Goal: Information Seeking & Learning: Learn about a topic

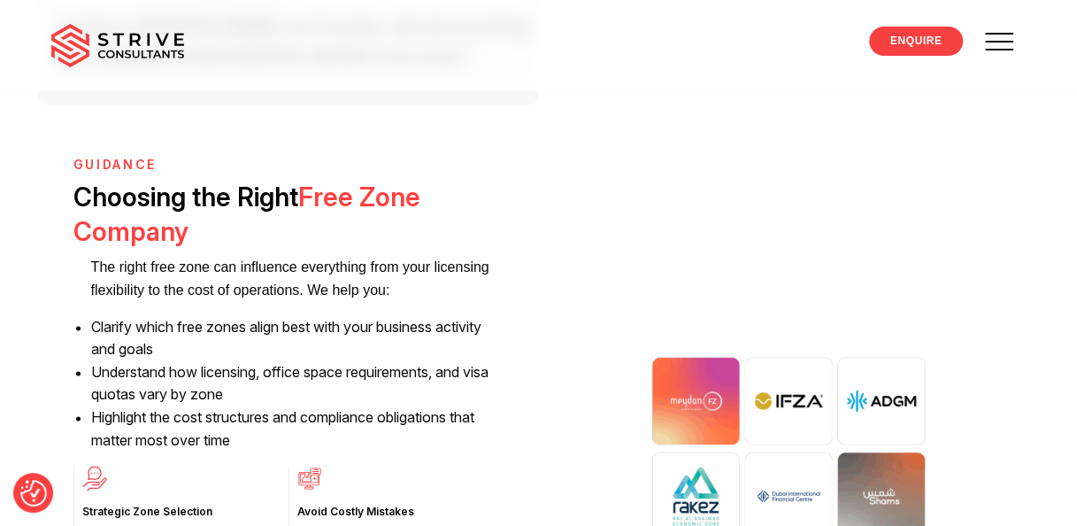
scroll to position [1137, 0]
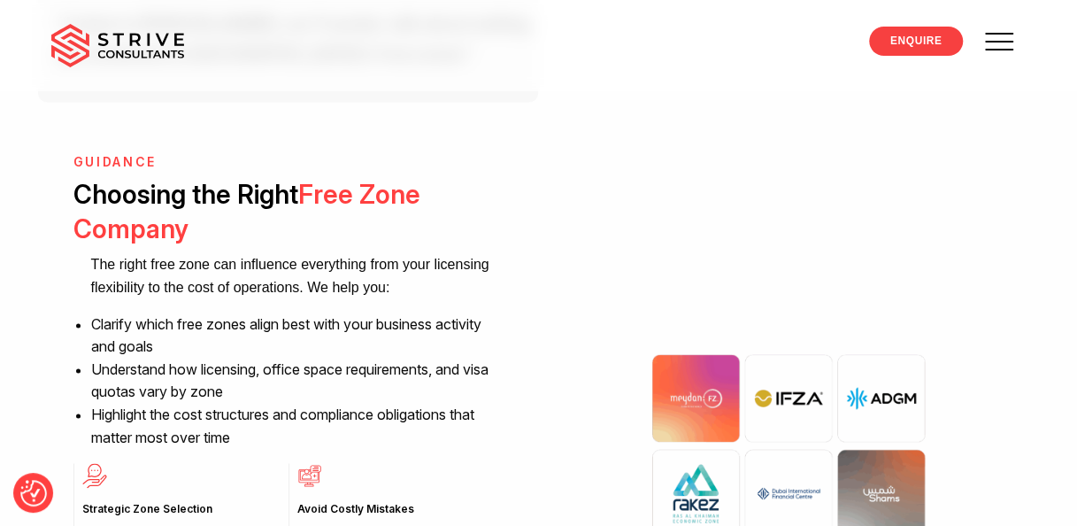
click at [269, 331] on li "Clarify which free zones align best with your business activity and goals" at bounding box center [297, 335] width 412 height 45
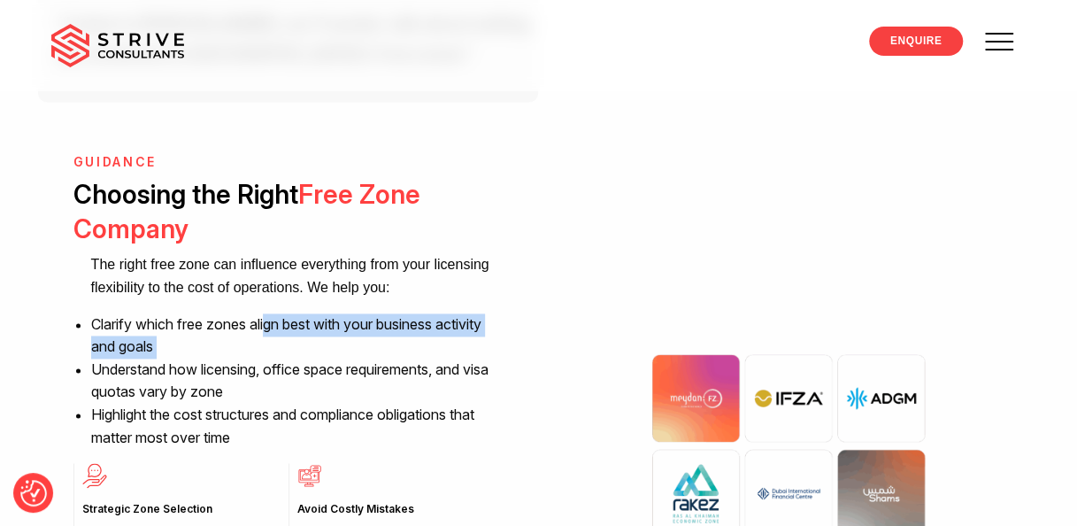
click at [269, 331] on li "Clarify which free zones align best with your business activity and goals" at bounding box center [297, 335] width 412 height 45
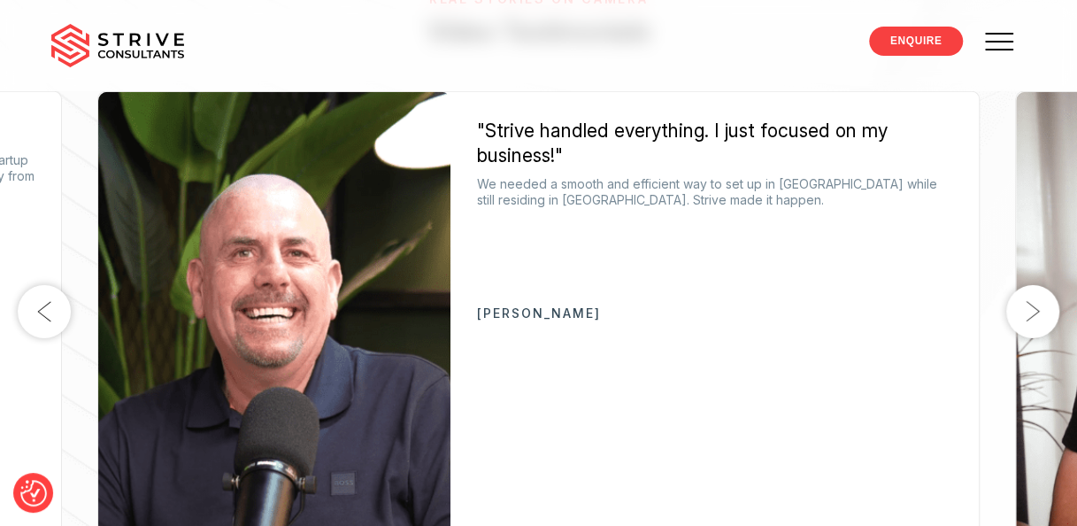
scroll to position [2558, 0]
click at [1020, 321] on button "Next" at bounding box center [1032, 310] width 53 height 53
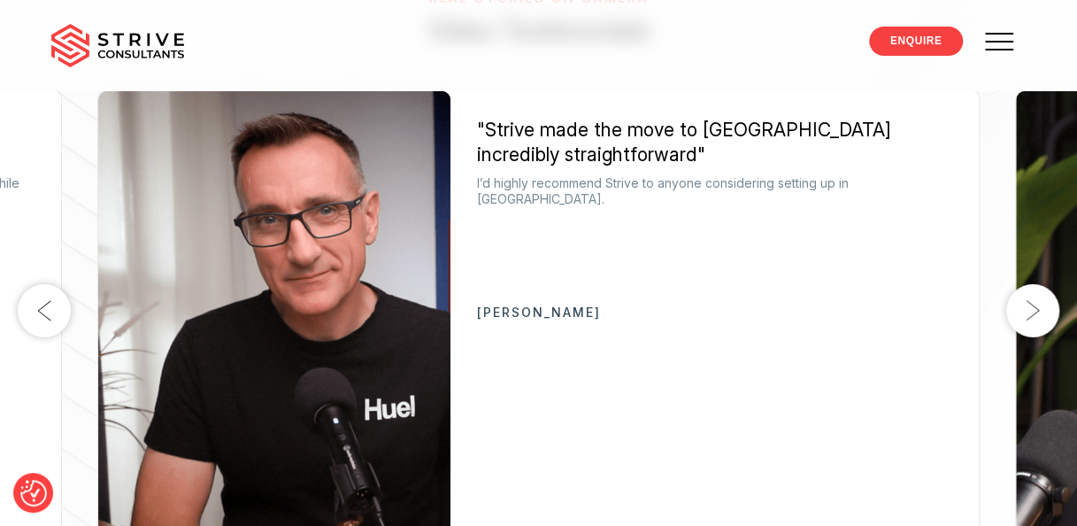
click at [1020, 321] on button "Next" at bounding box center [1032, 310] width 53 height 53
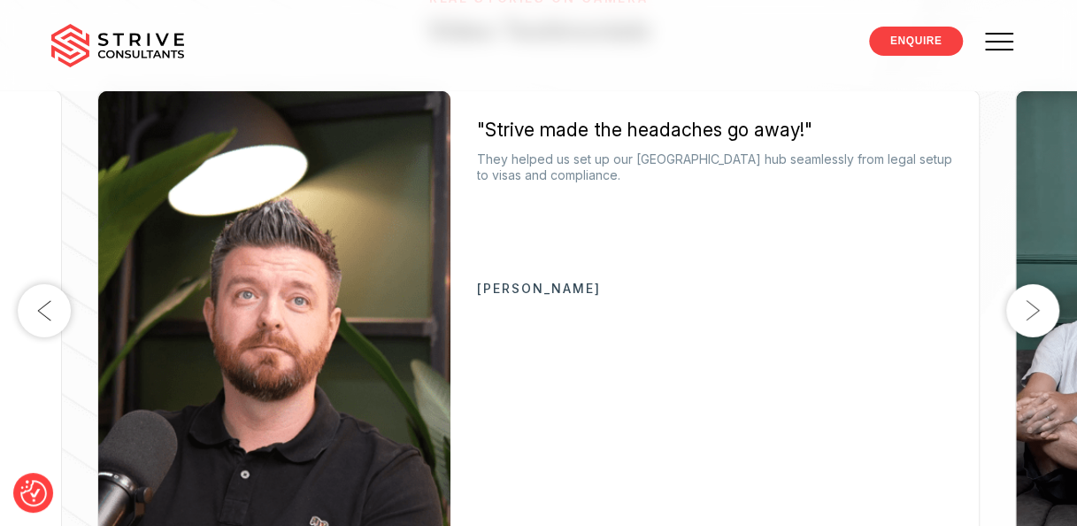
click at [1020, 321] on button "Next" at bounding box center [1032, 310] width 53 height 53
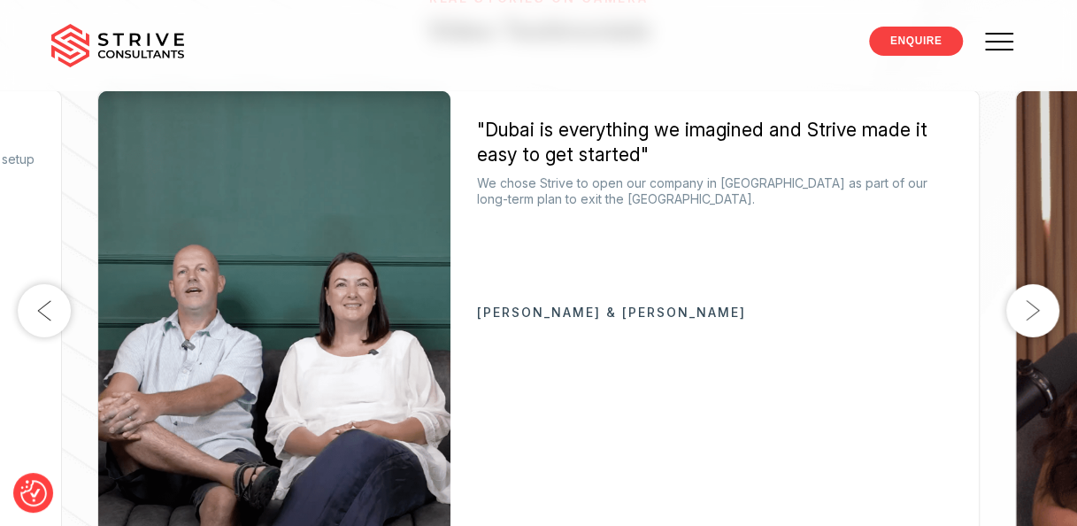
click at [1001, 41] on span at bounding box center [999, 42] width 28 height 2
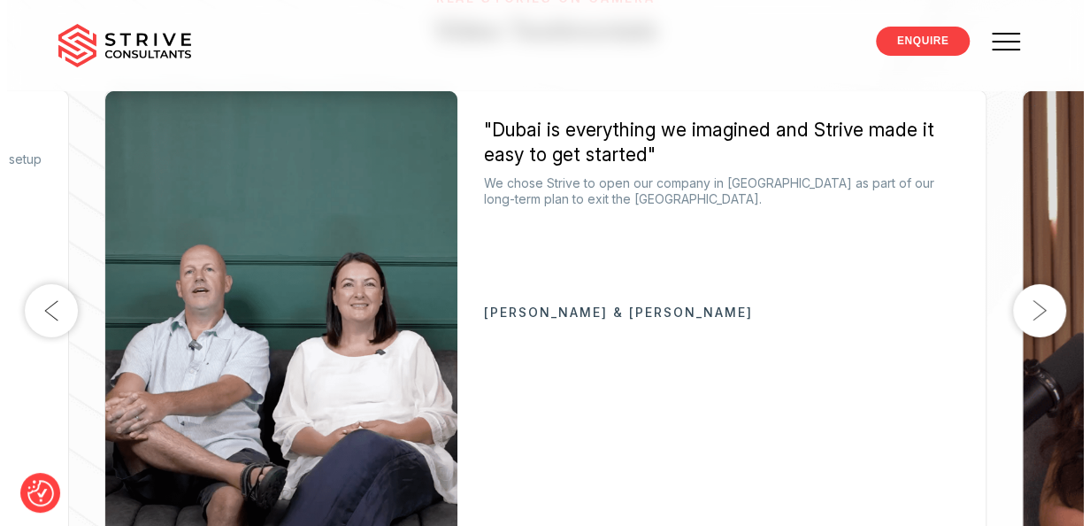
scroll to position [2562, 0]
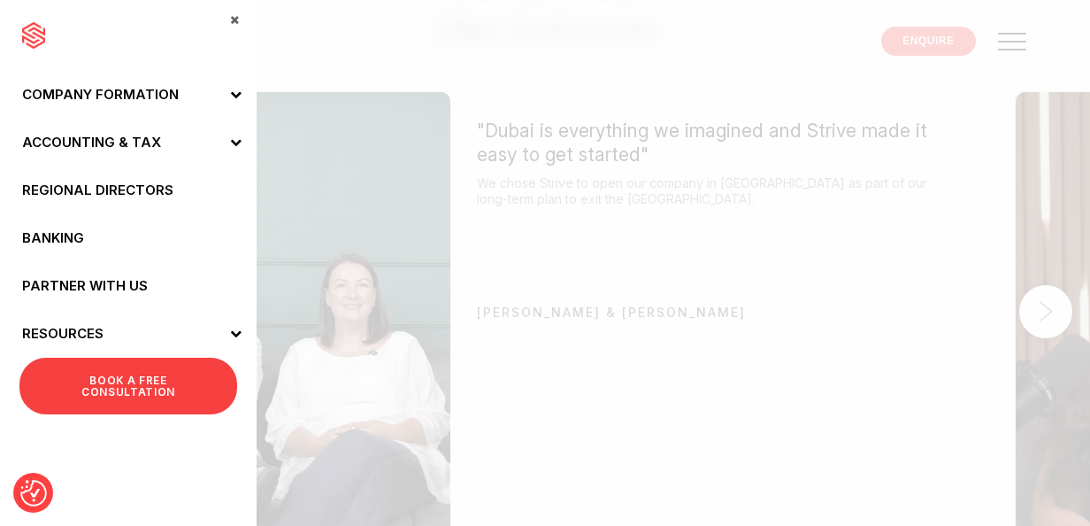
click at [232, 143] on icon at bounding box center [236, 142] width 12 height 12
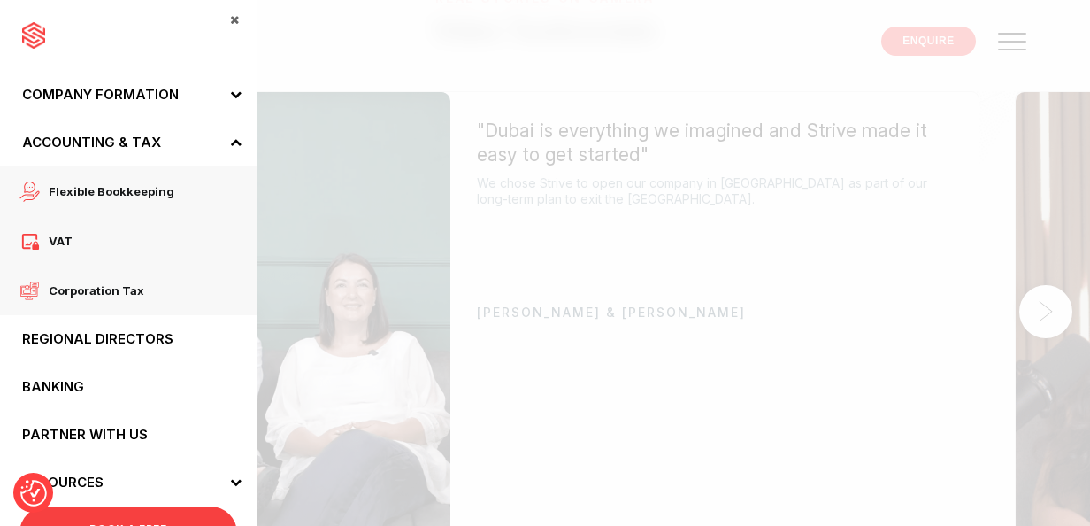
click at [232, 143] on span at bounding box center [234, 143] width 44 height 48
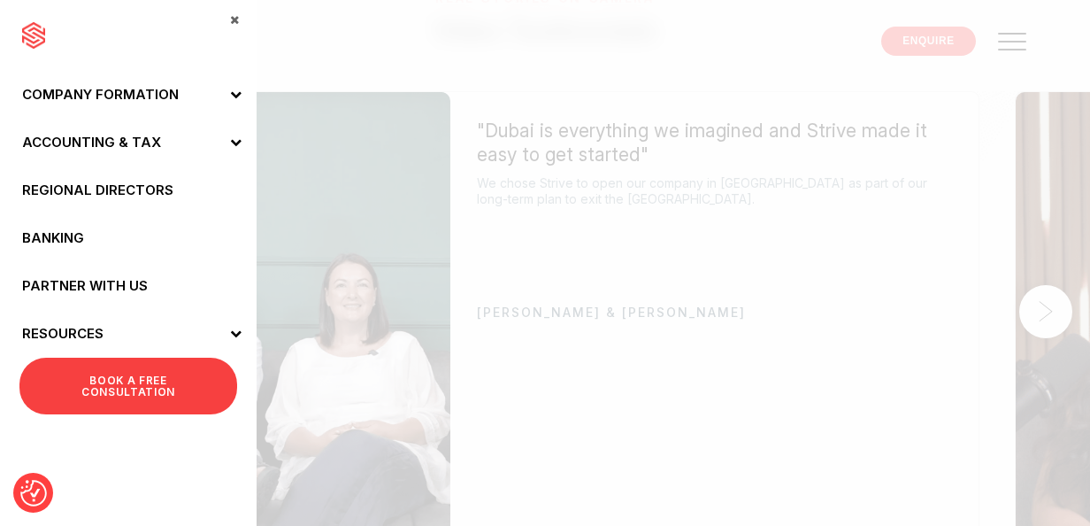
click at [232, 96] on icon at bounding box center [236, 94] width 12 height 12
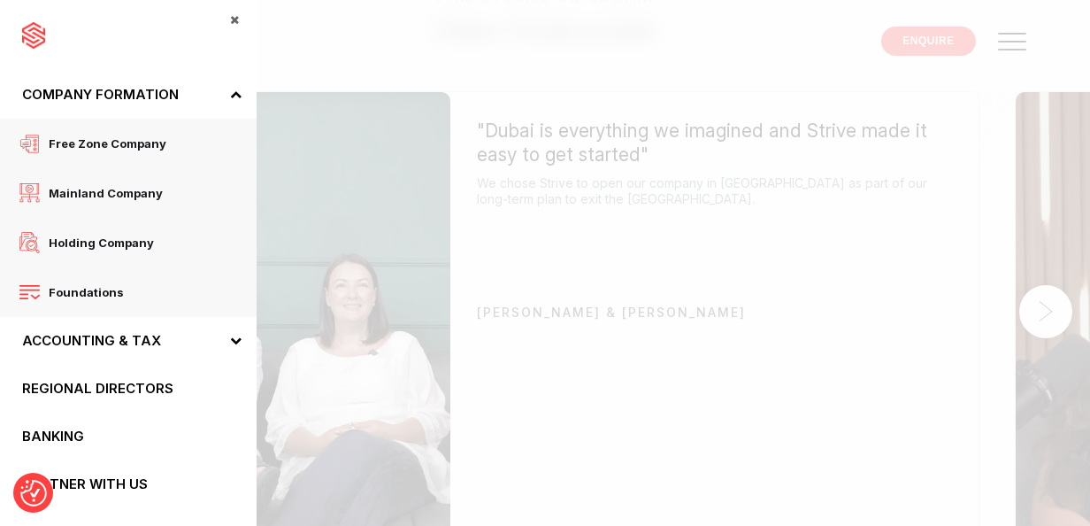
click at [100, 141] on span "Free zone company" at bounding box center [103, 143] width 127 height 23
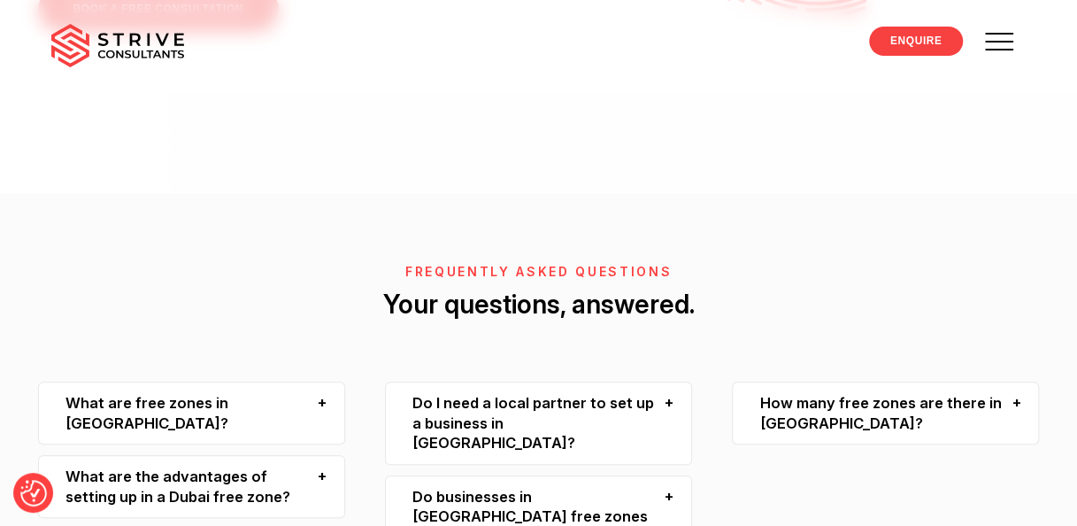
scroll to position [3936, 0]
